Goal: Find specific page/section: Find specific page/section

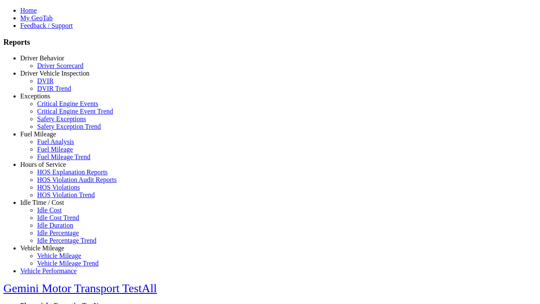
click at [49, 62] on link "Driver Behavior" at bounding box center [42, 57] width 44 height 7
click at [55, 68] on link "Driver Scorecard" at bounding box center [60, 64] width 46 height 7
